Goal: Task Accomplishment & Management: Manage account settings

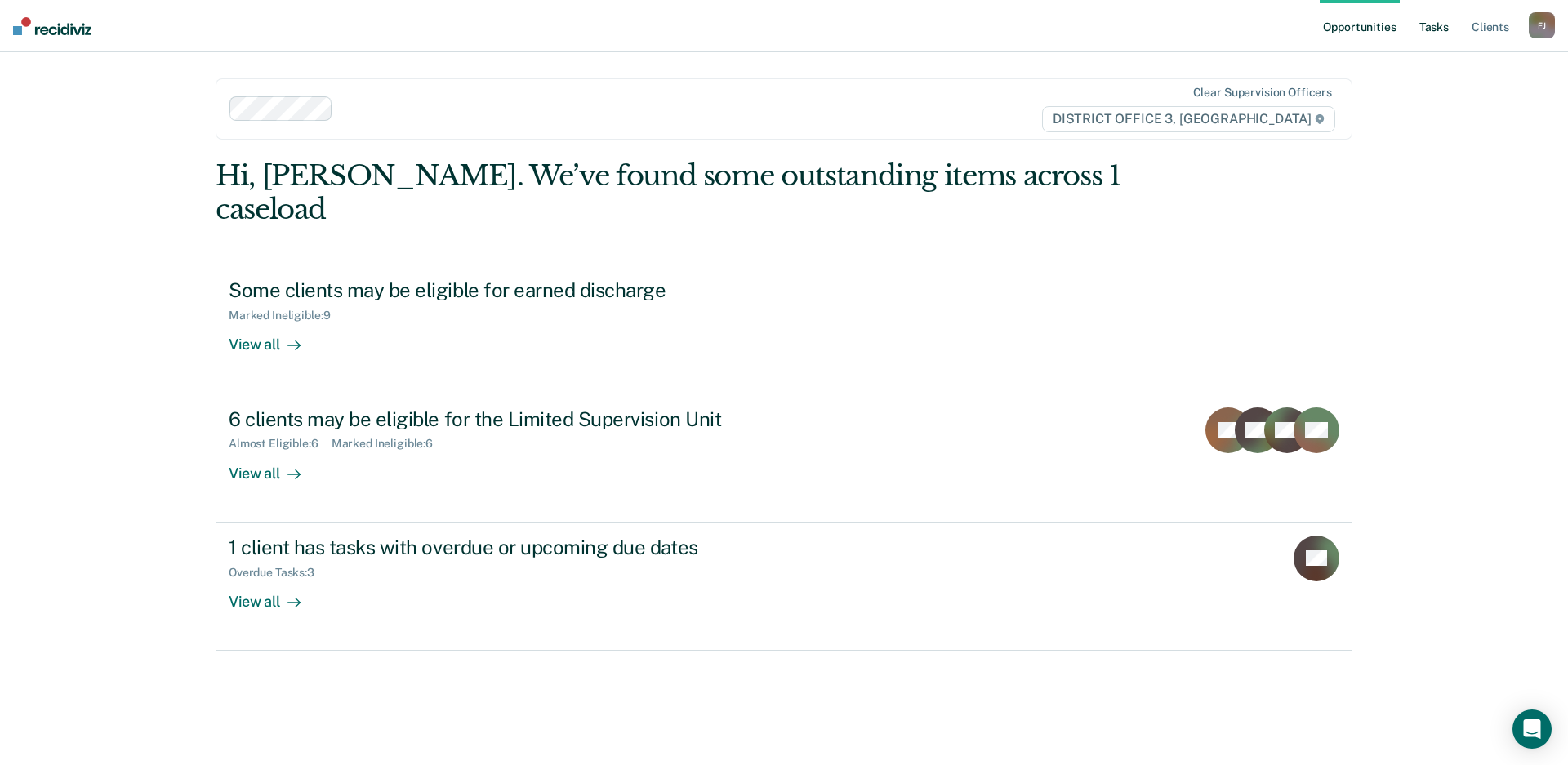
click at [1436, 31] on link "Tasks" at bounding box center [1434, 26] width 36 height 52
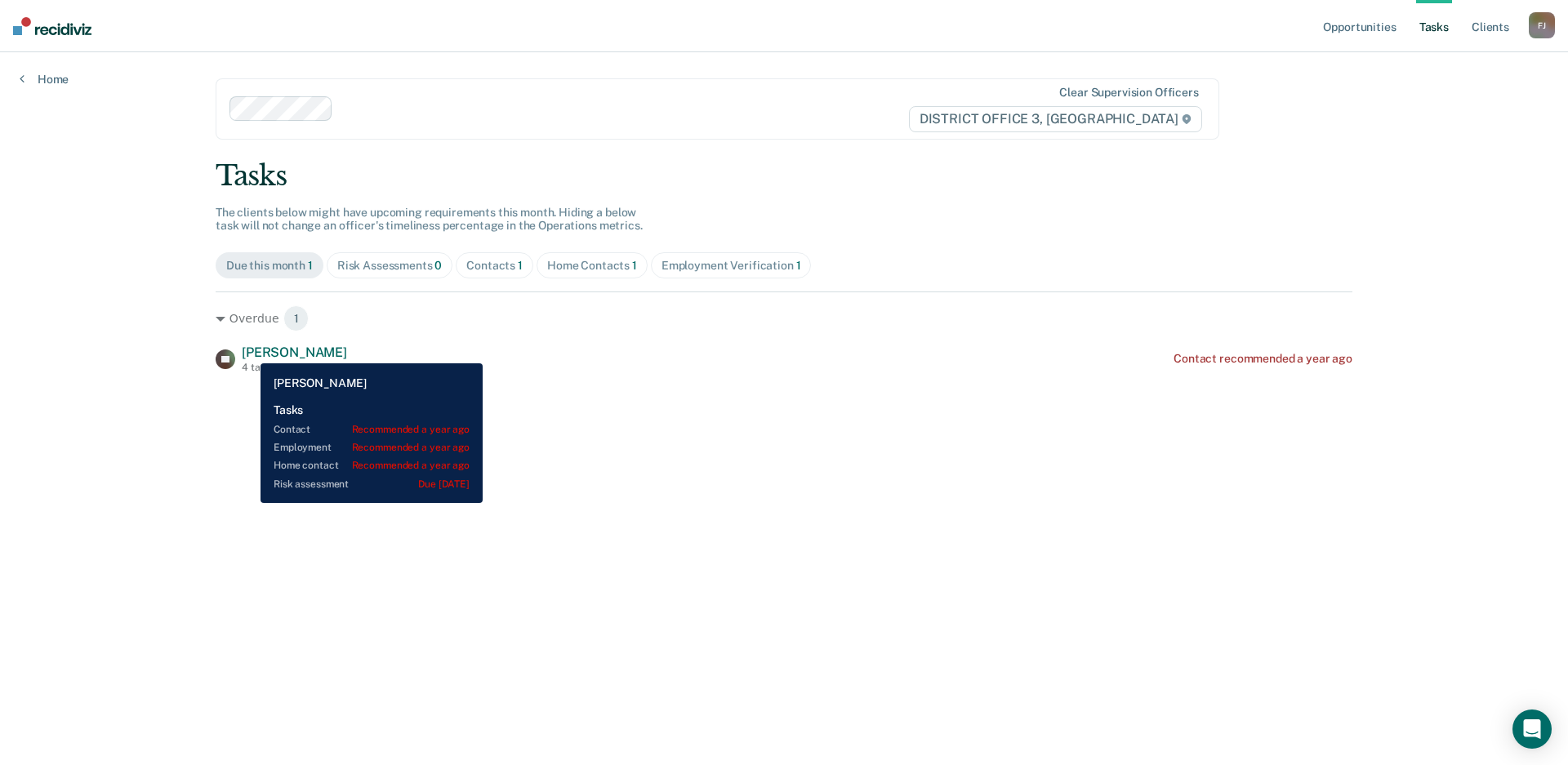
click at [250, 351] on span "[PERSON_NAME]" at bounding box center [294, 352] width 106 height 16
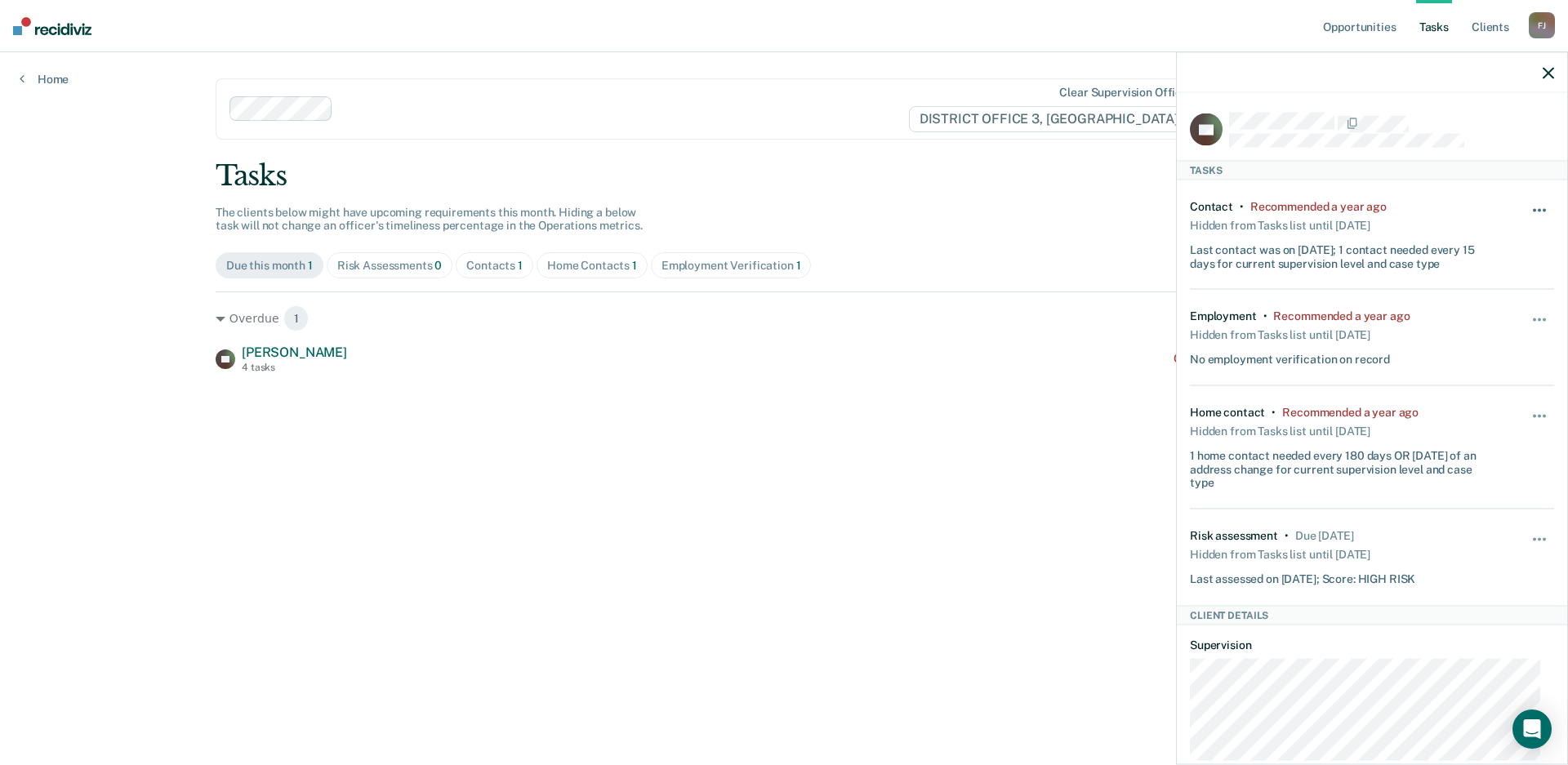
click at [1533, 209] on span "button" at bounding box center [1534, 211] width 3 height 3
click at [1509, 345] on button "90 days" at bounding box center [1495, 340] width 118 height 26
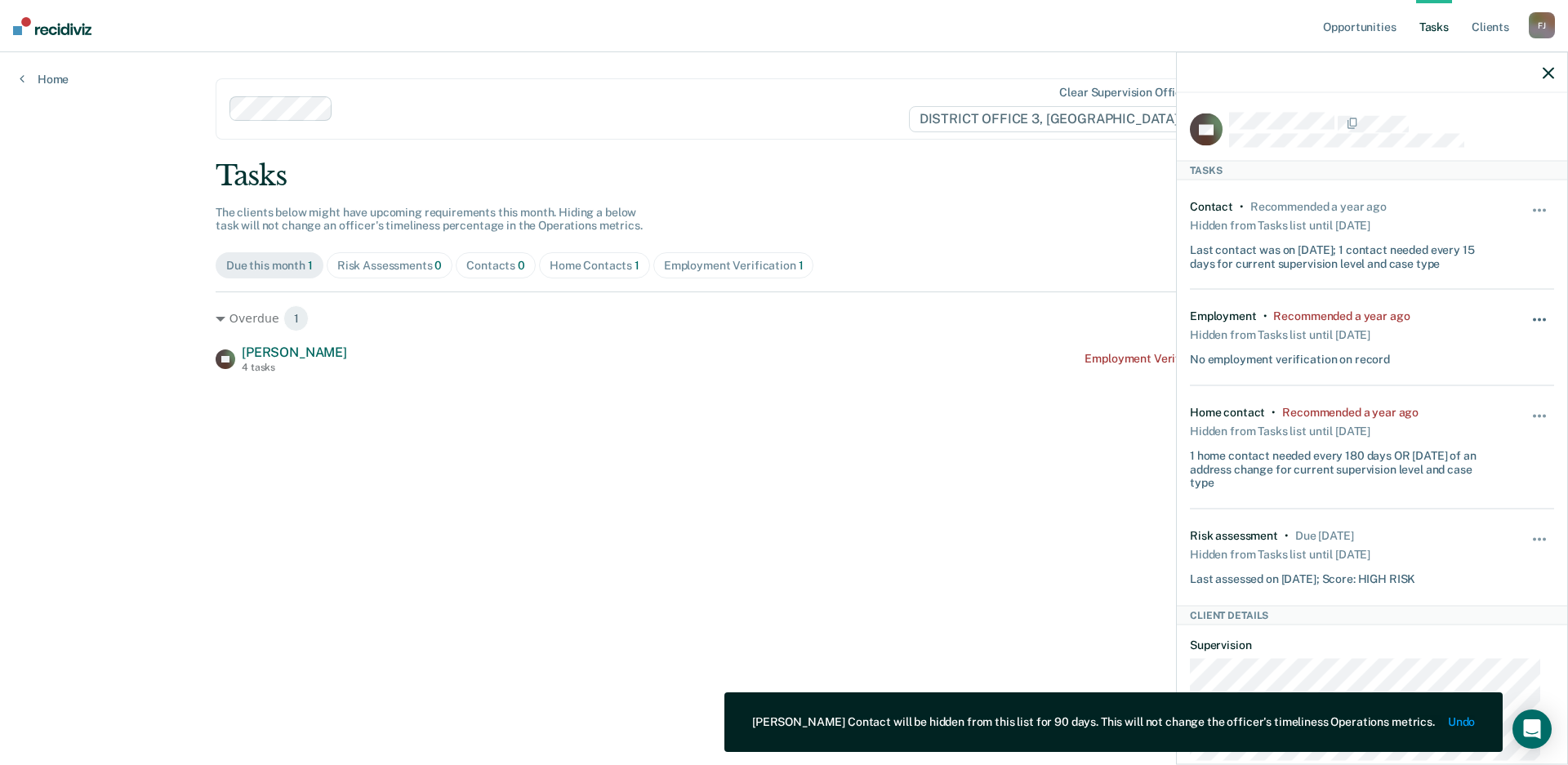
click at [1543, 318] on span "button" at bounding box center [1545, 320] width 3 height 3
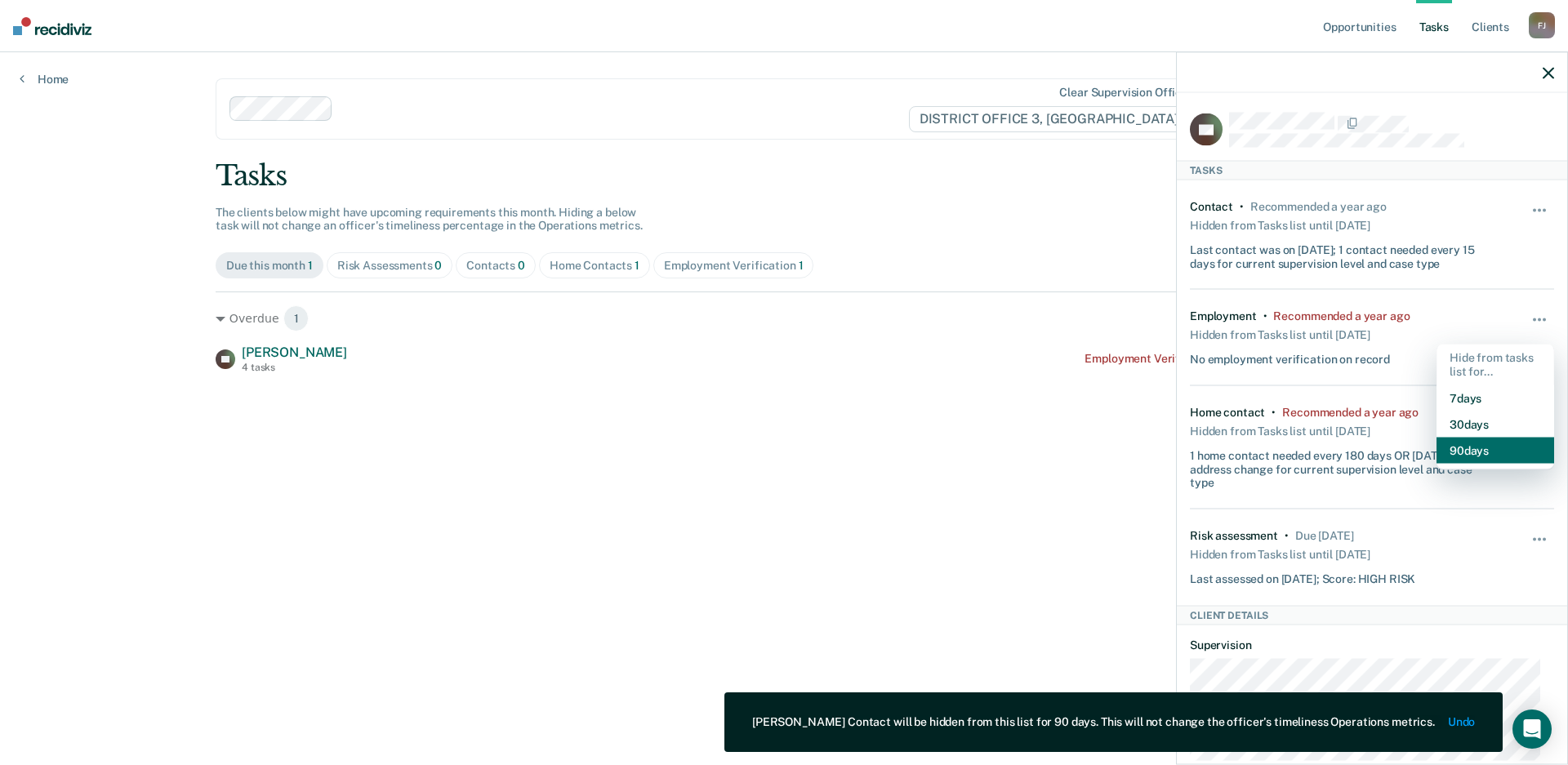
click at [1467, 453] on button "90 days" at bounding box center [1495, 451] width 118 height 26
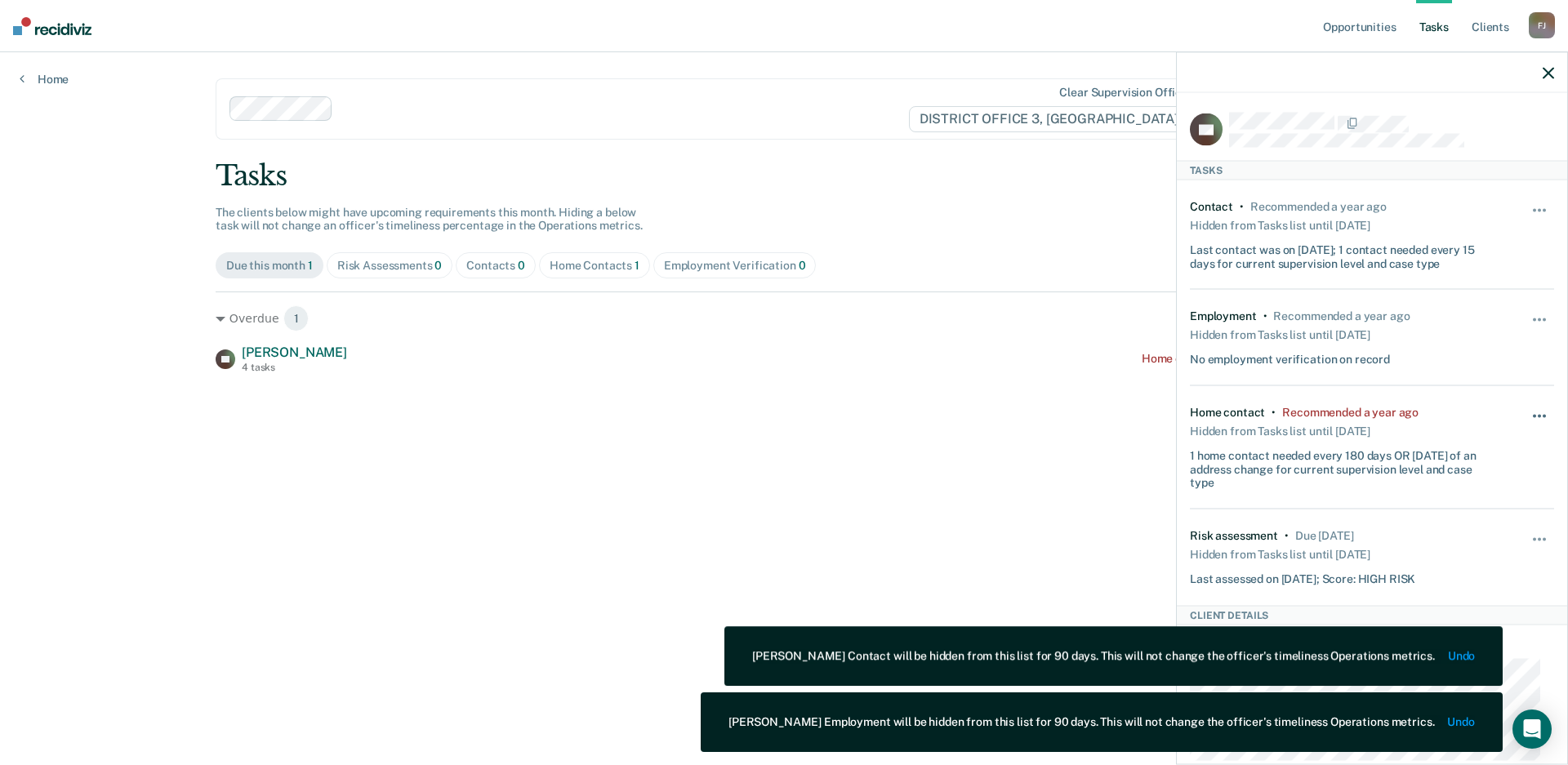
click at [1526, 413] on button "button" at bounding box center [1540, 425] width 28 height 26
click at [1485, 546] on button "90 days" at bounding box center [1495, 546] width 118 height 26
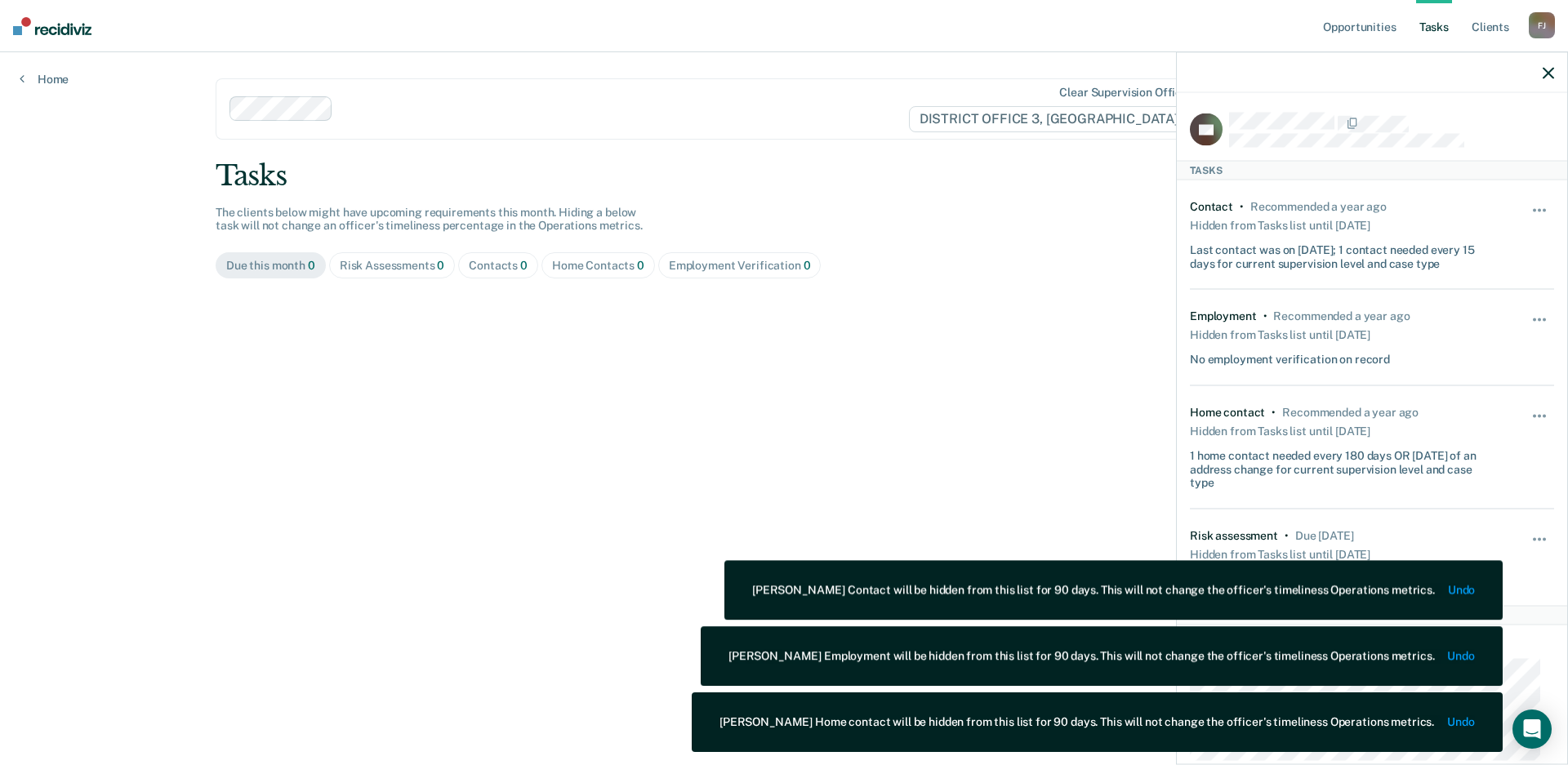
click at [983, 412] on main "Clear supervision officers DISTRICT OFFICE 3, [PERSON_NAME] Tasks The clients b…" at bounding box center [783, 389] width 1176 height 674
click at [1543, 72] on icon "button" at bounding box center [1548, 72] width 11 height 11
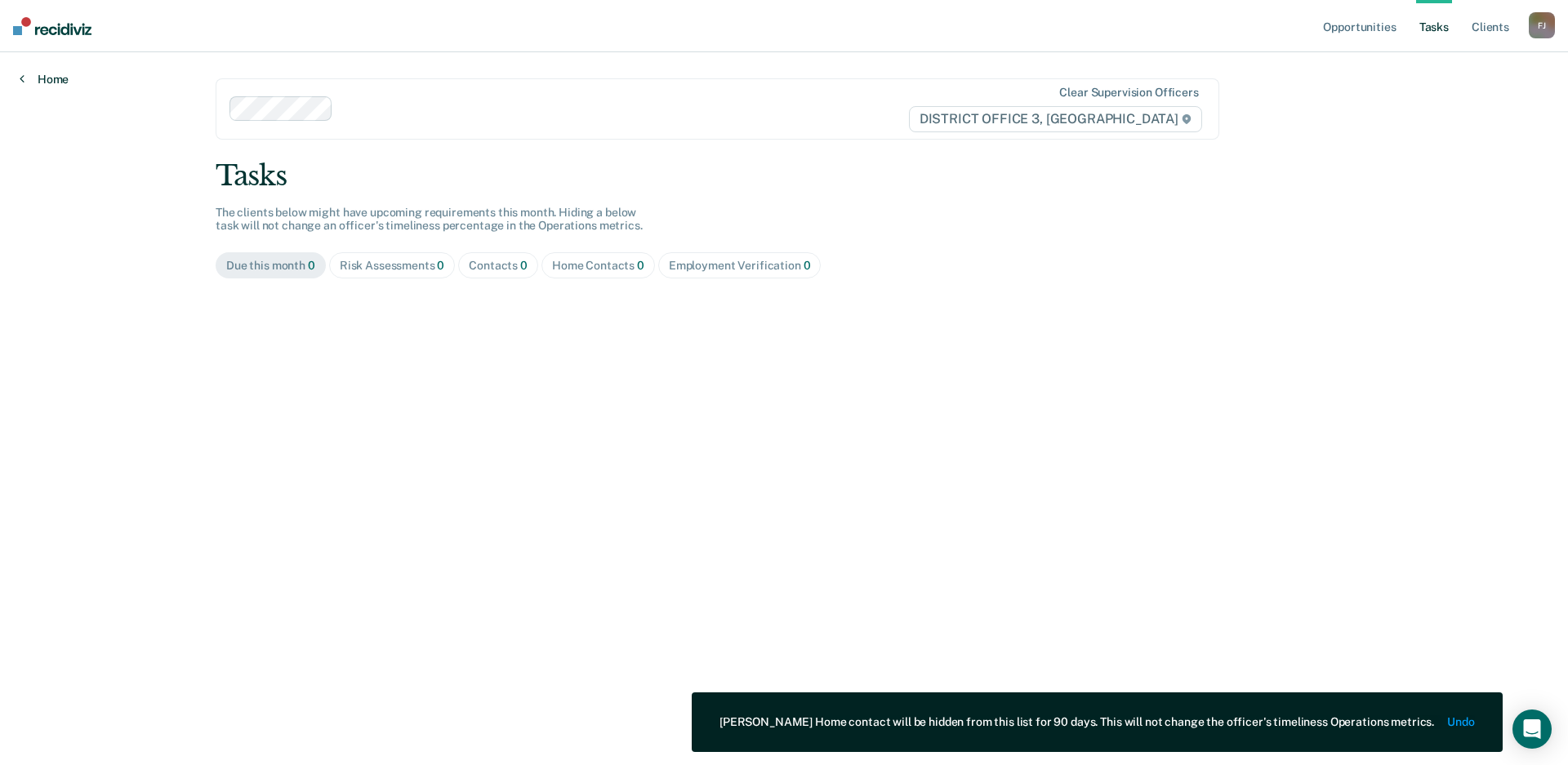
click at [55, 81] on link "Home" at bounding box center [44, 79] width 49 height 15
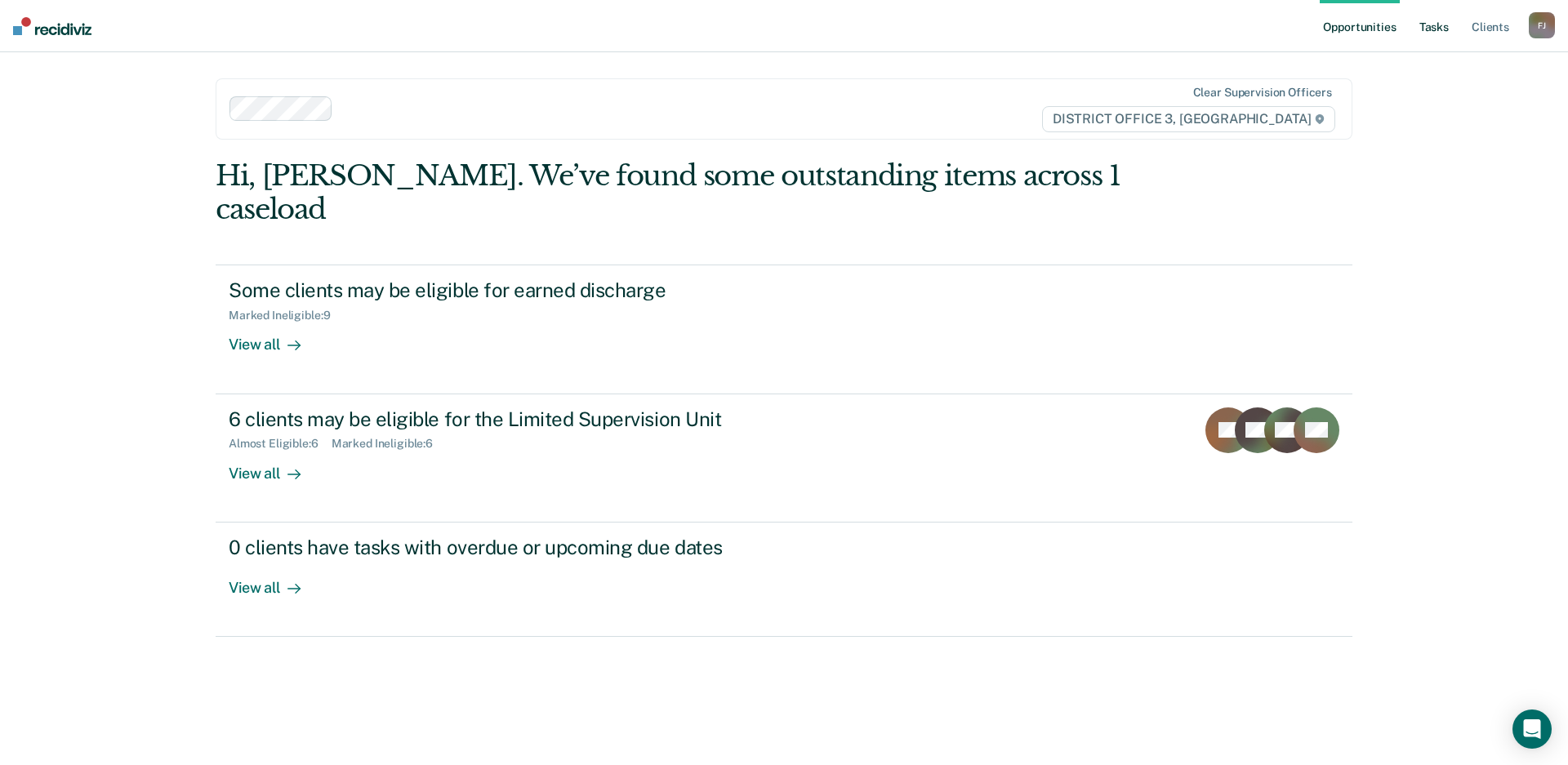
click at [1445, 29] on link "Tasks" at bounding box center [1434, 26] width 36 height 52
